Goal: Task Accomplishment & Management: Complete application form

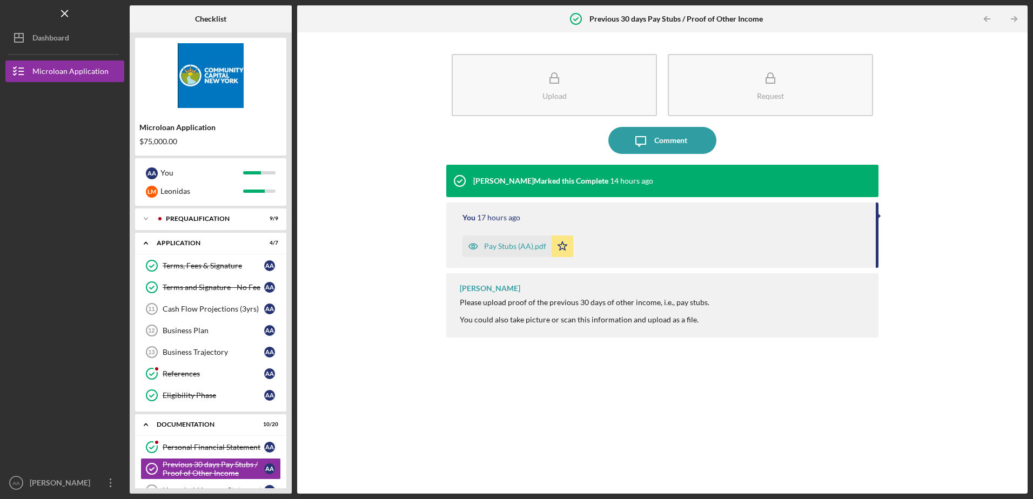
scroll to position [140, 0]
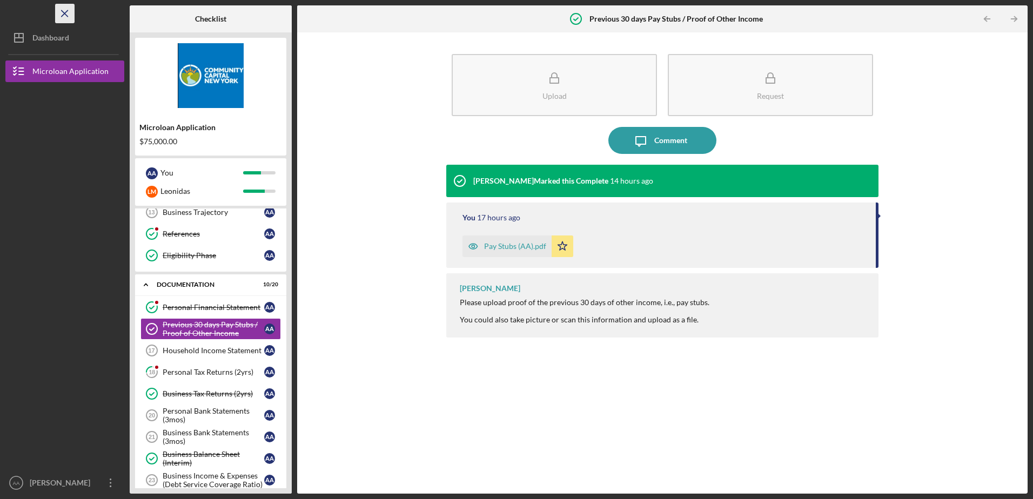
click at [64, 14] on line "button" at bounding box center [65, 13] width 6 height 6
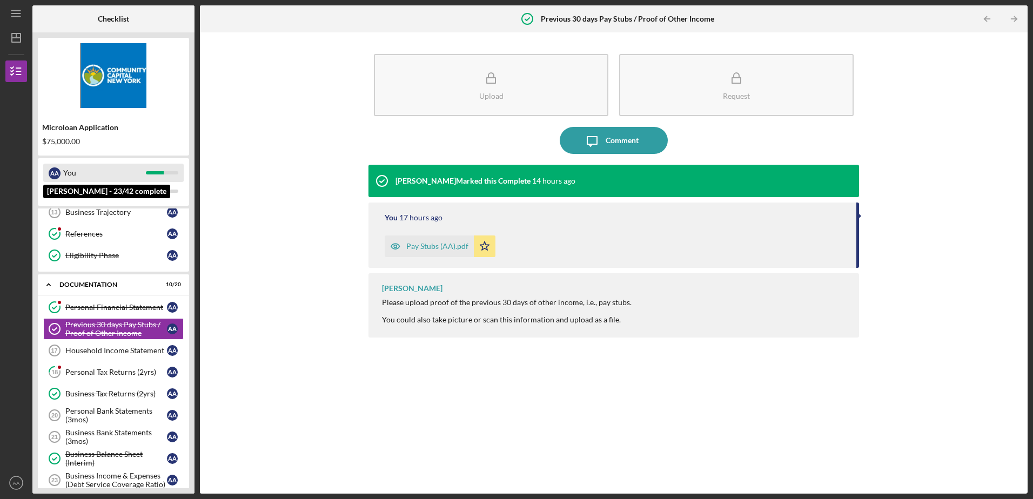
click at [93, 166] on div "You" at bounding box center [104, 173] width 83 height 18
click at [103, 376] on div "Personal Tax Returns (2yrs)" at bounding box center [116, 372] width 102 height 9
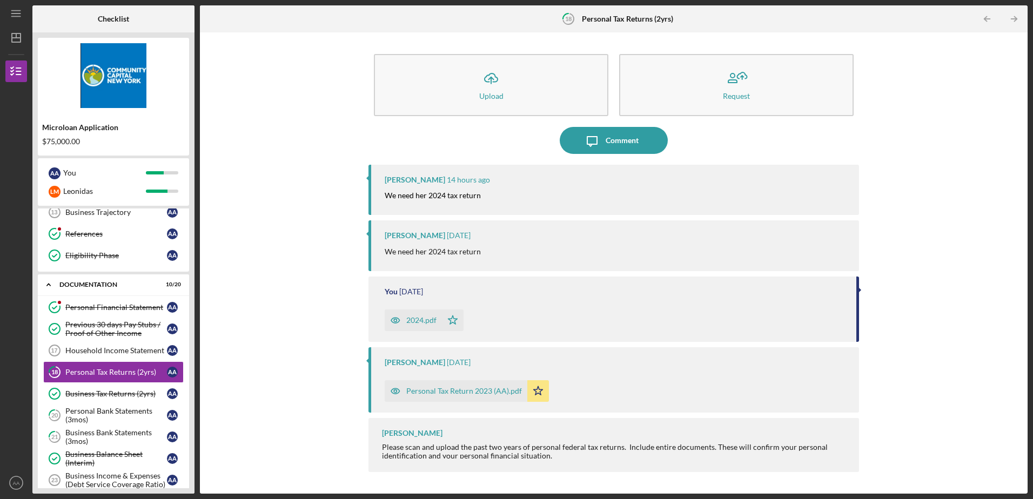
click at [417, 320] on div "2024.pdf" at bounding box center [421, 320] width 30 height 9
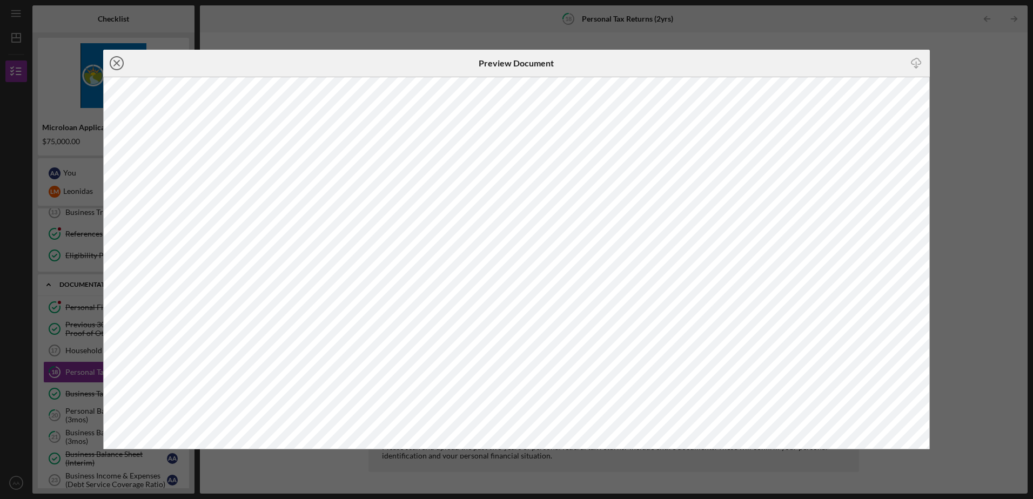
click at [117, 64] on line at bounding box center [116, 62] width 5 height 5
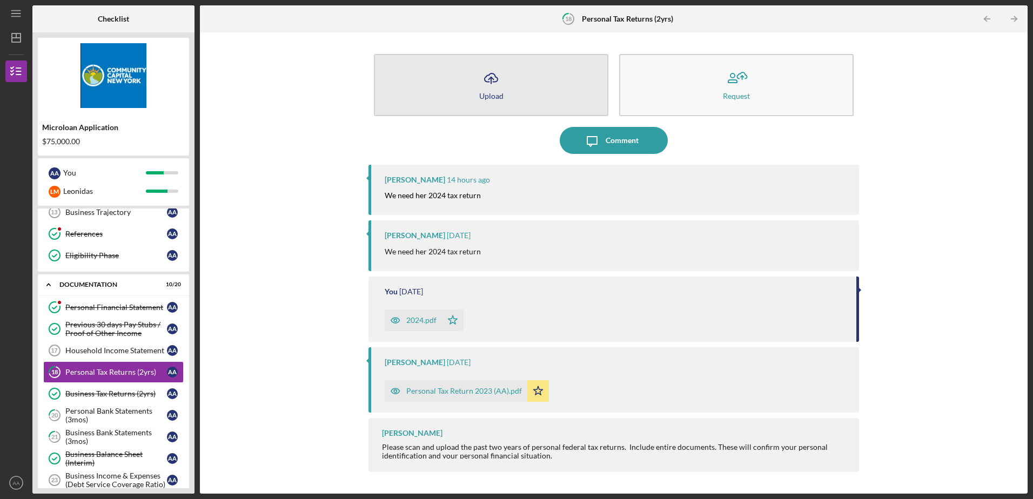
click at [495, 93] on div "Upload" at bounding box center [491, 96] width 24 height 8
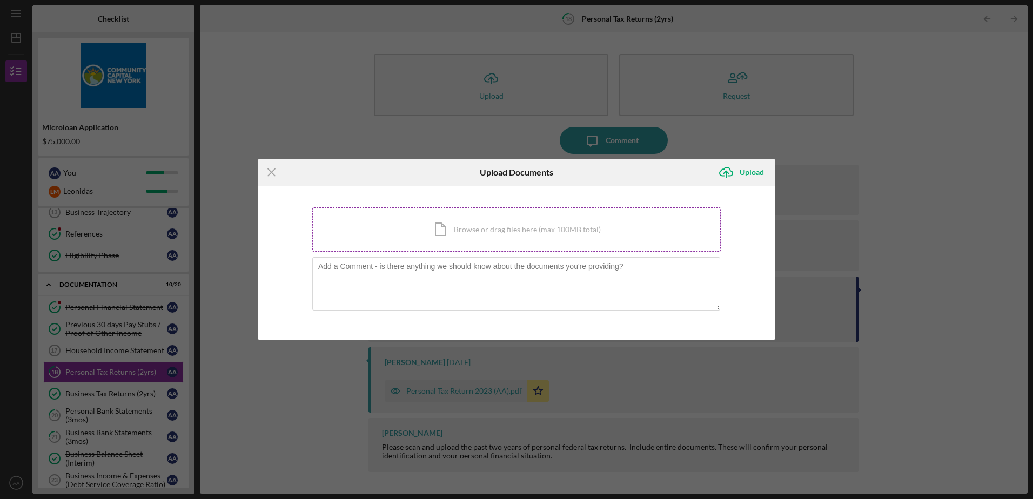
click at [380, 229] on div "Icon/Document Browse or drag files here (max 100MB total) Tap to choose files o…" at bounding box center [516, 229] width 408 height 44
click at [275, 171] on icon "Icon/Menu Close" at bounding box center [271, 172] width 27 height 27
